Goal: Transaction & Acquisition: Book appointment/travel/reservation

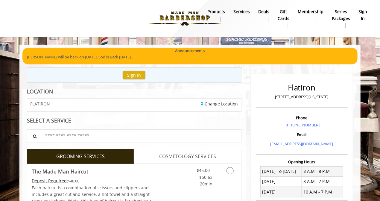
click at [363, 15] on b "sign in" at bounding box center [362, 14] width 9 height 13
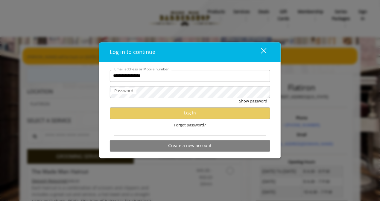
type input "**********"
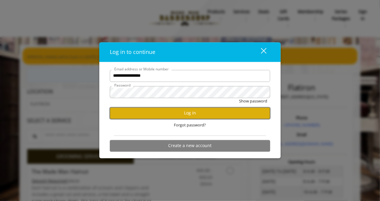
click at [197, 111] on button "Log in" at bounding box center [190, 113] width 160 height 12
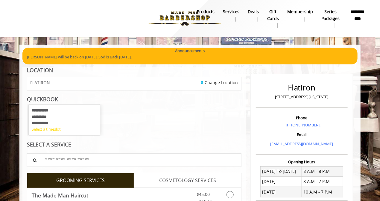
click at [53, 129] on div "Select a timeslot" at bounding box center [64, 129] width 65 height 6
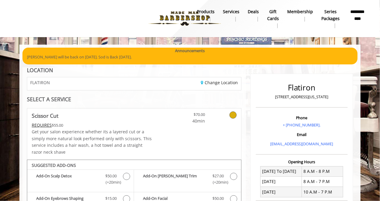
click at [202, 14] on b "products" at bounding box center [206, 11] width 18 height 7
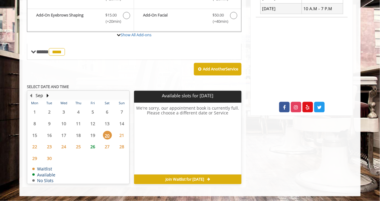
scroll to position [183, 0]
click at [99, 163] on table "Mon Tue Wed Thu Fri Sat Sun 1 2 3 4 5 6 7 8 9 10 11 12 13 14 15 16 17 18 19 20 …" at bounding box center [78, 141] width 101 height 83
click at [46, 95] on button "Next Month" at bounding box center [47, 95] width 5 height 7
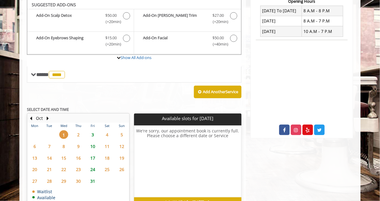
scroll to position [159, 0]
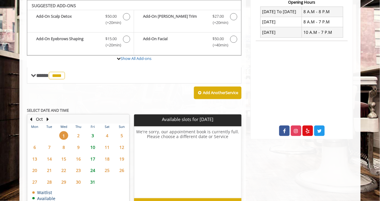
click at [93, 135] on span "3" at bounding box center [92, 135] width 9 height 9
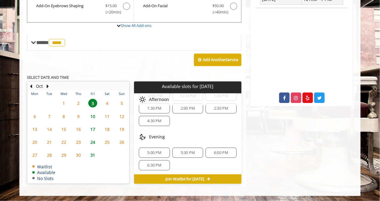
scroll to position [133, 0]
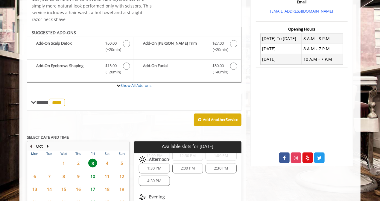
click at [31, 145] on button "Previous Month" at bounding box center [31, 146] width 5 height 7
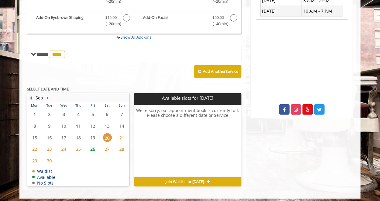
scroll to position [183, 0]
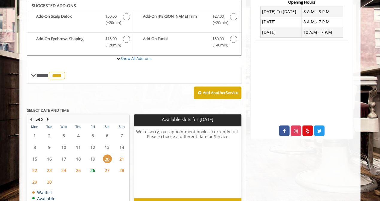
click at [92, 169] on span "26" at bounding box center [92, 170] width 9 height 9
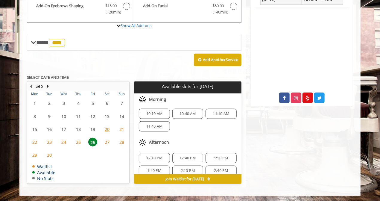
scroll to position [0, 0]
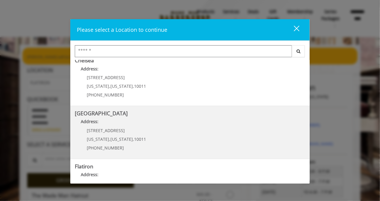
scroll to position [143, 0]
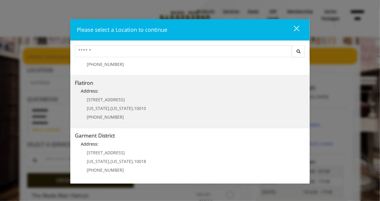
click at [112, 104] on div "[STREET_ADDRESS][US_STATE][US_STATE] (917) 475-1765" at bounding box center [112, 110] width 74 height 26
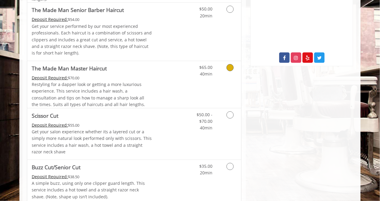
scroll to position [239, 0]
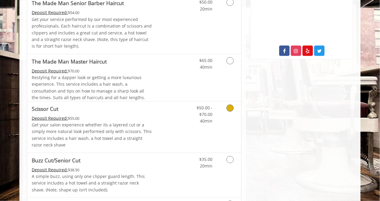
click at [229, 107] on icon "Grooming services" at bounding box center [229, 107] width 7 height 7
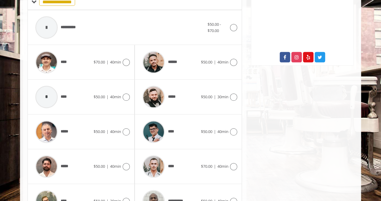
scroll to position [249, 0]
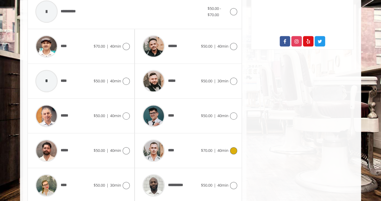
click at [235, 149] on icon at bounding box center [233, 150] width 7 height 7
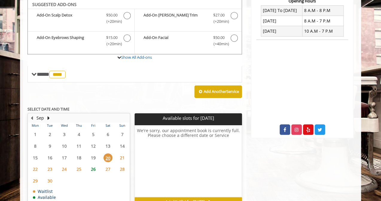
scroll to position [159, 0]
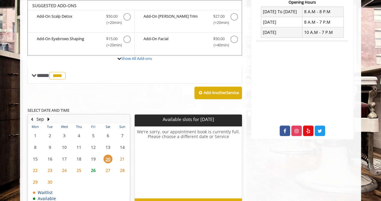
click at [107, 168] on span "27" at bounding box center [108, 170] width 9 height 9
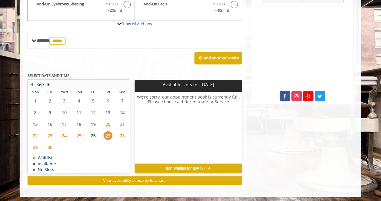
scroll to position [195, 0]
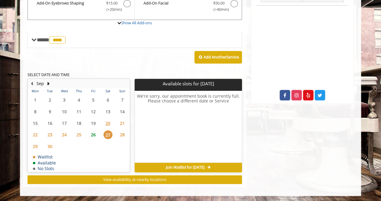
click at [93, 134] on span "26" at bounding box center [93, 134] width 9 height 9
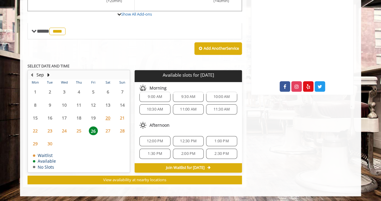
scroll to position [0, 0]
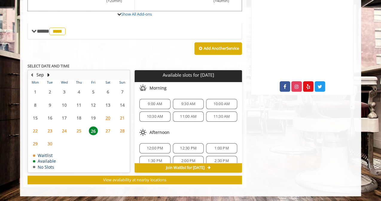
click at [188, 103] on span "9:30 AM" at bounding box center [188, 103] width 14 height 5
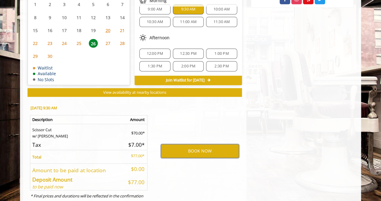
scroll to position [282, 0]
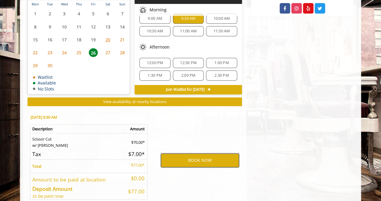
click at [199, 159] on button "BOOK NOW" at bounding box center [200, 160] width 78 height 14
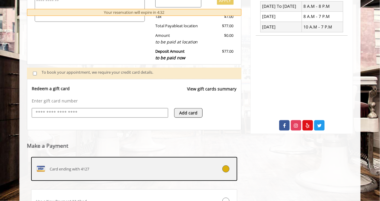
scroll to position [220, 0]
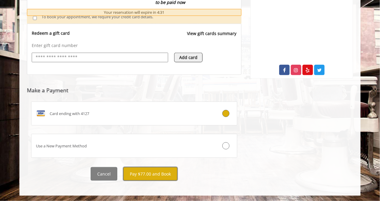
click at [154, 173] on button "Pay $77.00 and Book" at bounding box center [150, 173] width 54 height 13
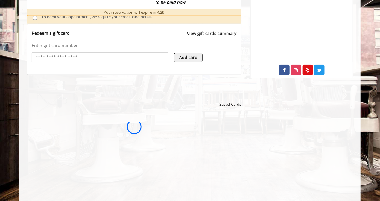
scroll to position [0, 0]
